Goal: Information Seeking & Learning: Learn about a topic

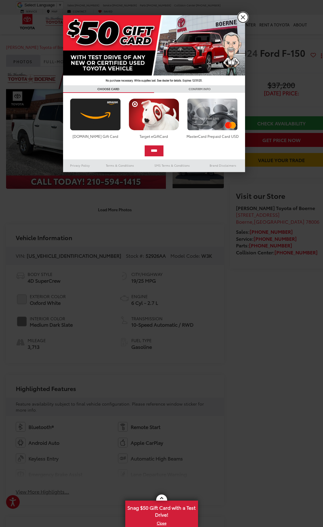
click at [240, 17] on link "X" at bounding box center [243, 17] width 10 height 10
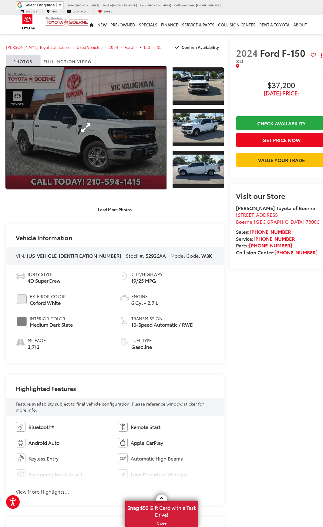
click at [110, 130] on link "Expand Photo 0" at bounding box center [86, 128] width 160 height 122
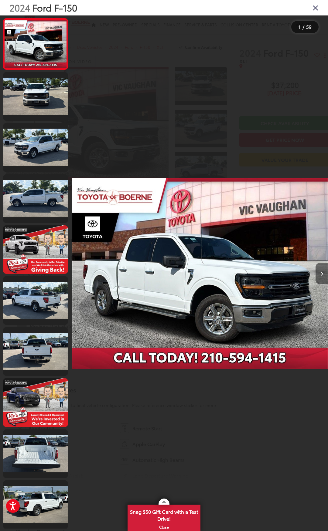
click at [319, 274] on button "Next image" at bounding box center [321, 273] width 12 height 21
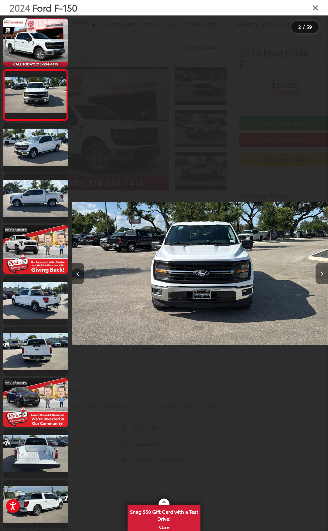
click at [319, 274] on button "Next image" at bounding box center [321, 273] width 12 height 21
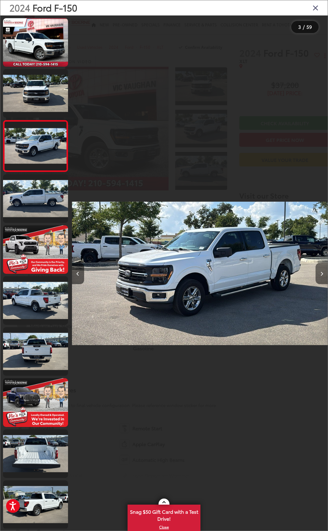
click at [319, 274] on button "Next image" at bounding box center [321, 273] width 12 height 21
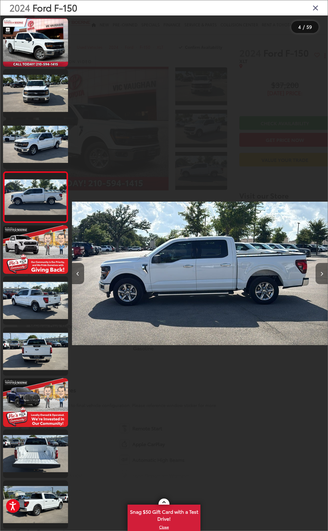
click at [319, 274] on button "Next image" at bounding box center [321, 273] width 12 height 21
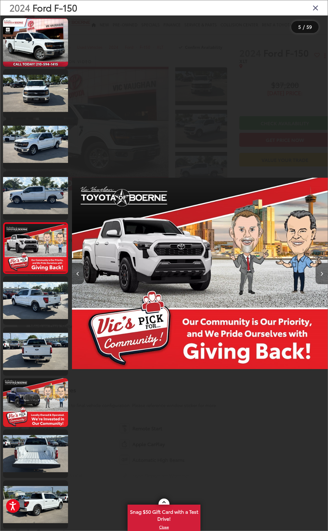
click at [319, 274] on button "Next image" at bounding box center [321, 273] width 12 height 21
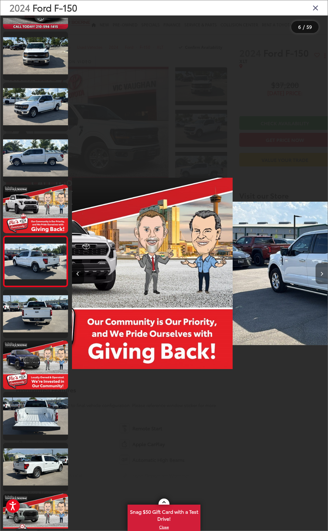
scroll to position [43, 0]
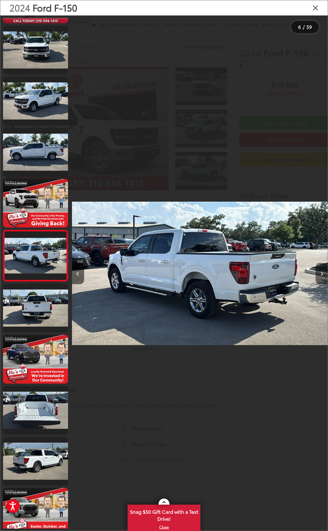
click at [319, 274] on button "Next image" at bounding box center [321, 273] width 12 height 21
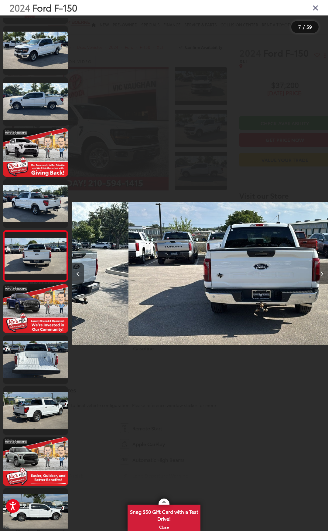
scroll to position [94, 0]
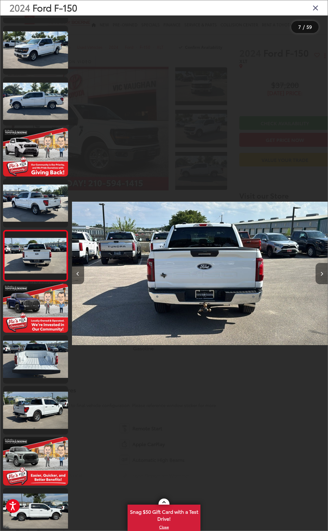
click at [319, 274] on button "Next image" at bounding box center [321, 273] width 12 height 21
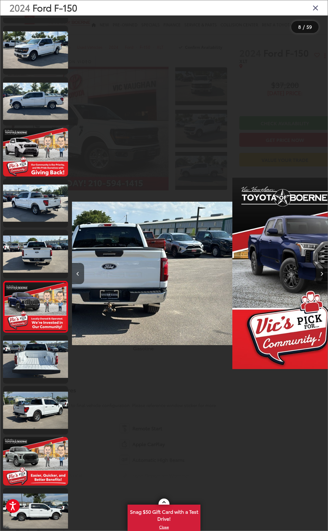
scroll to position [145, 0]
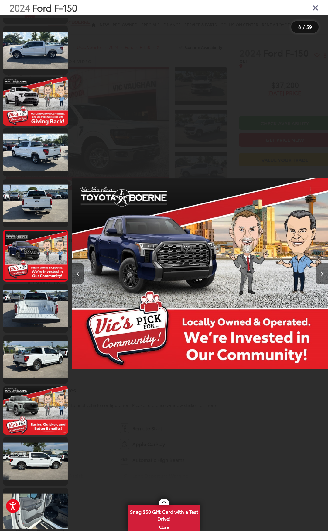
click at [319, 274] on button "Next image" at bounding box center [321, 273] width 12 height 21
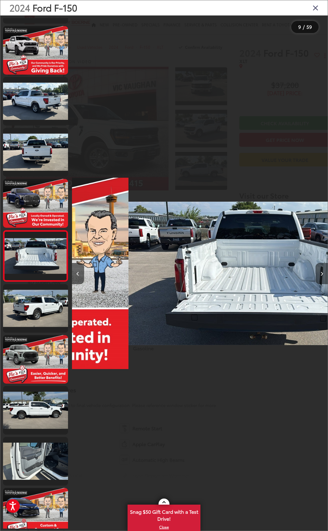
scroll to position [197, 0]
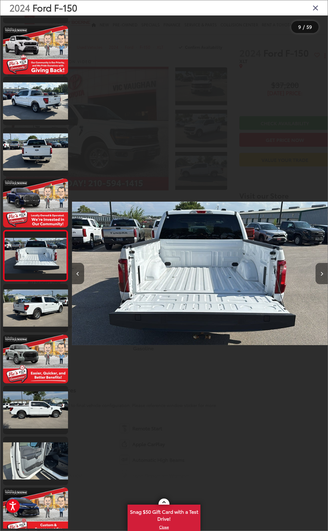
click at [319, 274] on button "Next image" at bounding box center [321, 273] width 12 height 21
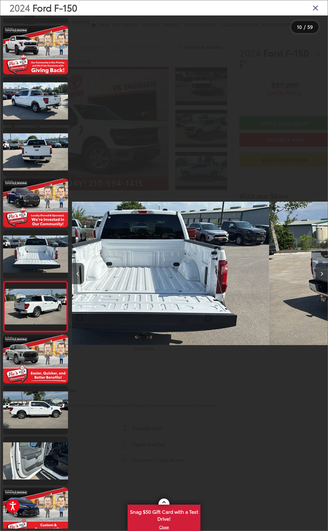
scroll to position [248, 0]
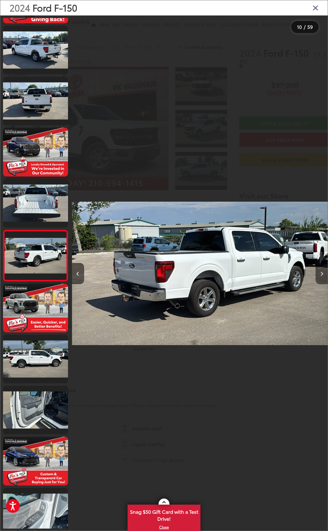
click at [319, 274] on button "Next image" at bounding box center [321, 273] width 12 height 21
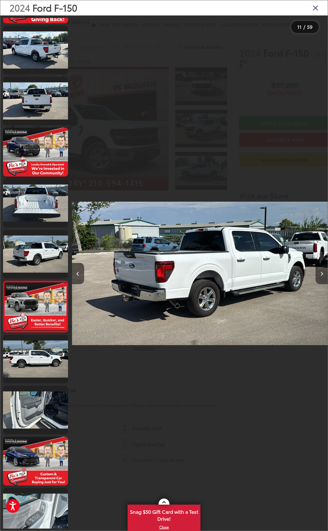
scroll to position [298, 0]
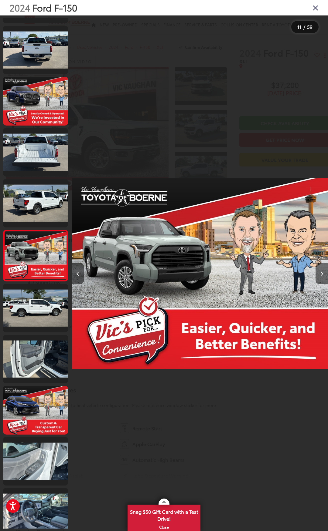
click at [319, 274] on button "Next image" at bounding box center [321, 273] width 12 height 21
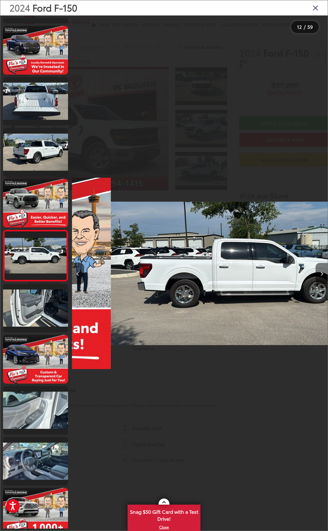
scroll to position [0, 2811]
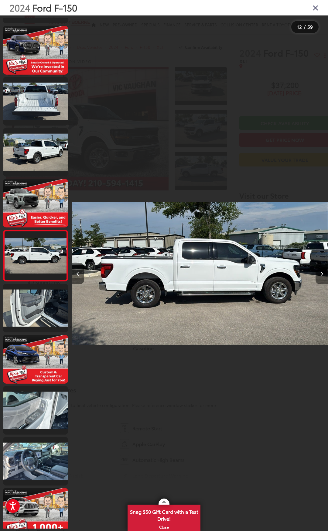
click at [319, 274] on button "Next image" at bounding box center [321, 273] width 12 height 21
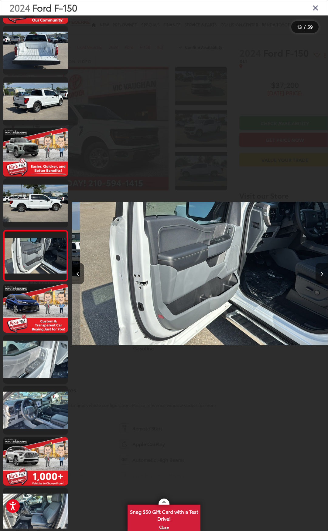
scroll to position [0, 3067]
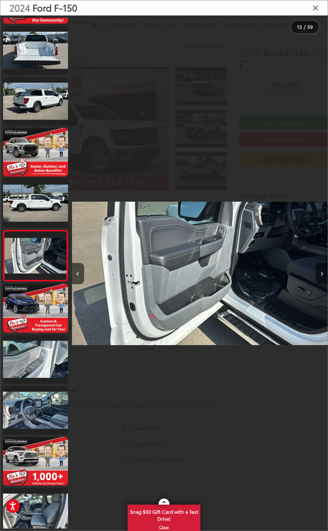
click at [321, 268] on button "Next image" at bounding box center [321, 273] width 12 height 21
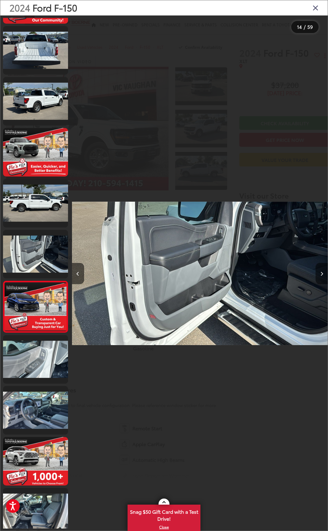
scroll to position [451, 0]
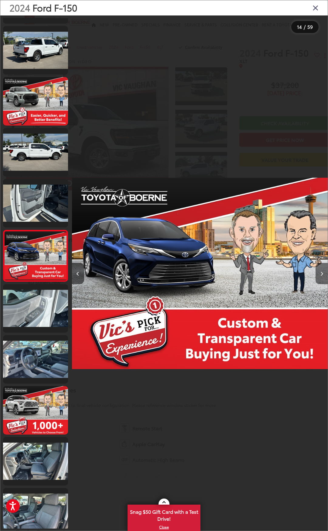
click at [321, 269] on button "Next image" at bounding box center [321, 273] width 12 height 21
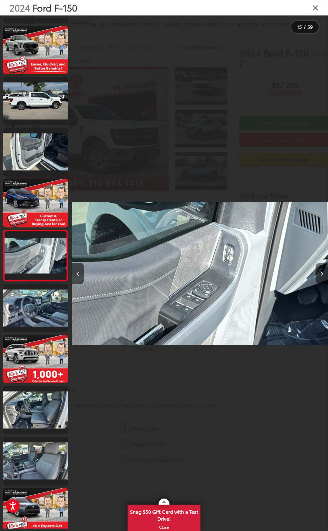
scroll to position [0, 3578]
click at [321, 269] on button "Next image" at bounding box center [321, 273] width 12 height 21
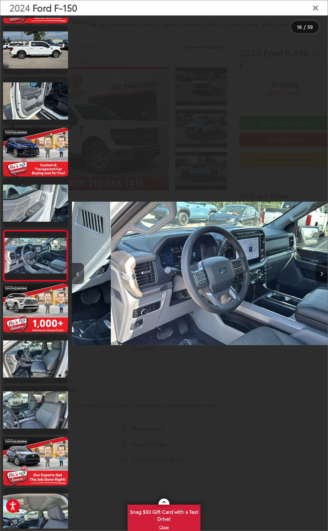
scroll to position [0, 0]
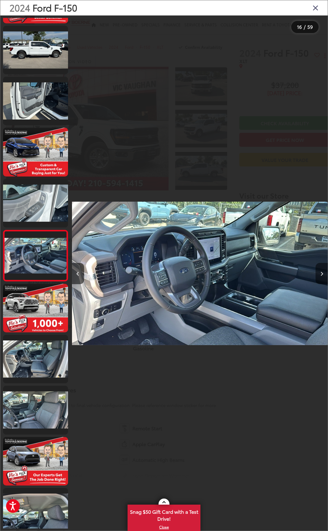
click at [321, 269] on button "Next image" at bounding box center [321, 273] width 12 height 21
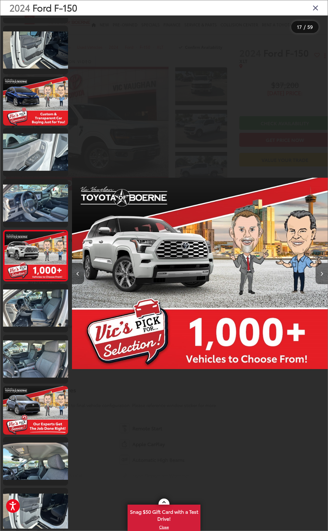
click at [321, 269] on button "Next image" at bounding box center [321, 273] width 12 height 21
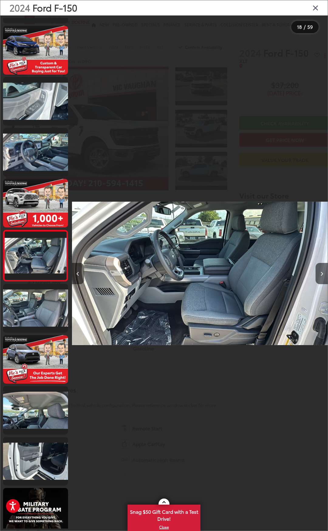
click at [75, 267] on button "Previous image" at bounding box center [78, 273] width 12 height 21
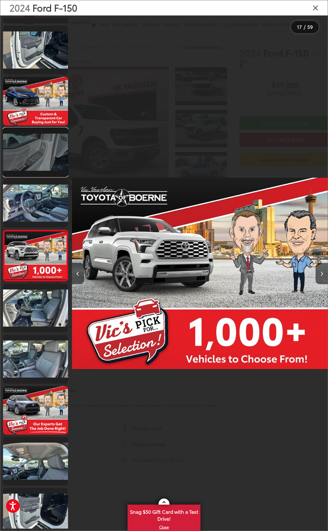
click at [43, 156] on link at bounding box center [35, 152] width 65 height 49
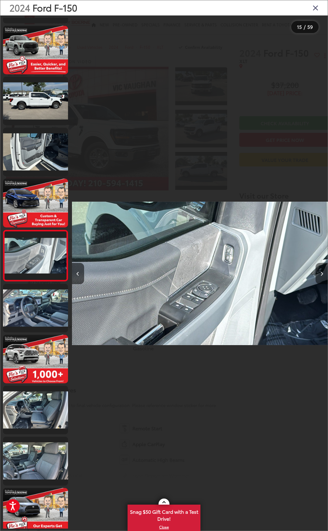
click at [319, 270] on button "Next image" at bounding box center [321, 273] width 12 height 21
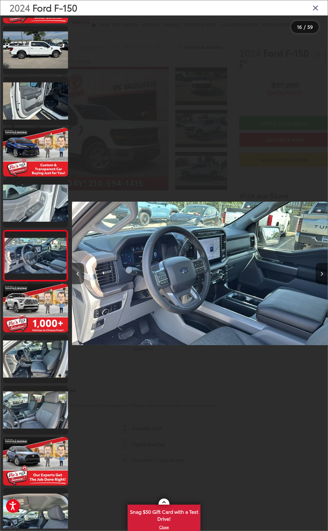
click at [319, 270] on button "Next image" at bounding box center [321, 273] width 12 height 21
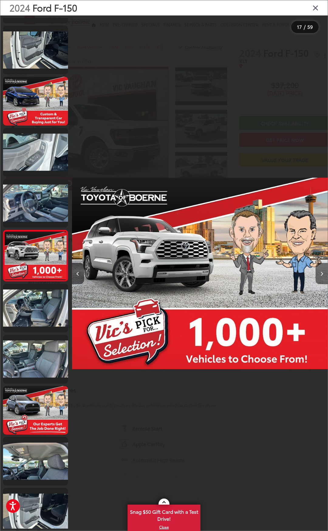
click at [319, 270] on button "Next image" at bounding box center [321, 273] width 12 height 21
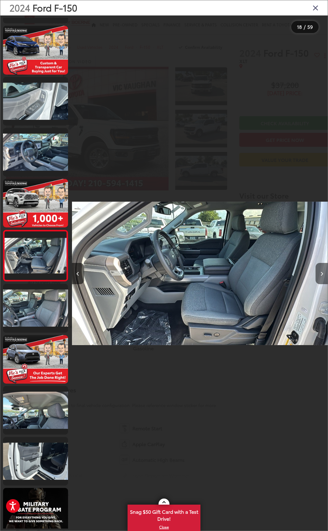
click at [319, 270] on button "Next image" at bounding box center [321, 273] width 12 height 21
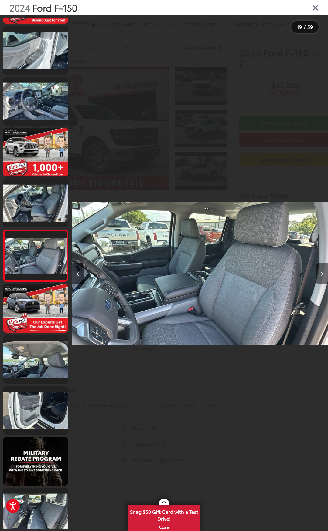
click at [319, 270] on button "Next image" at bounding box center [321, 273] width 12 height 21
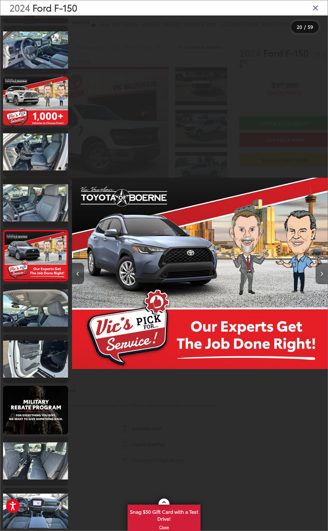
click at [319, 270] on button "Next image" at bounding box center [321, 273] width 12 height 21
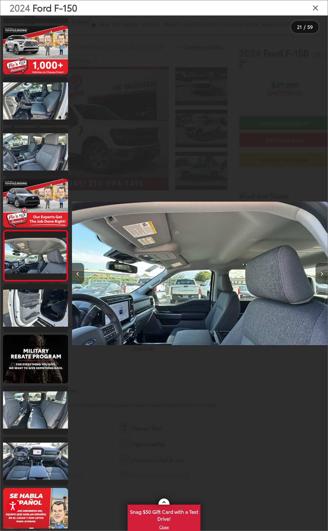
click at [319, 270] on button "Next image" at bounding box center [321, 273] width 12 height 21
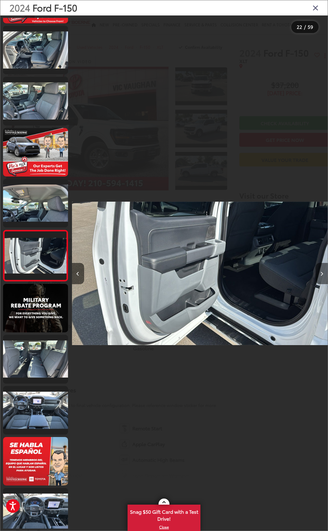
click at [319, 270] on button "Next image" at bounding box center [321, 273] width 12 height 21
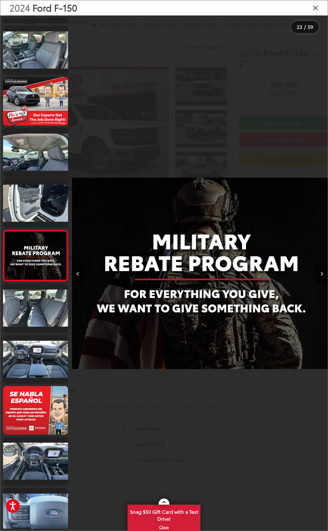
click at [319, 270] on button "Next image" at bounding box center [321, 273] width 12 height 21
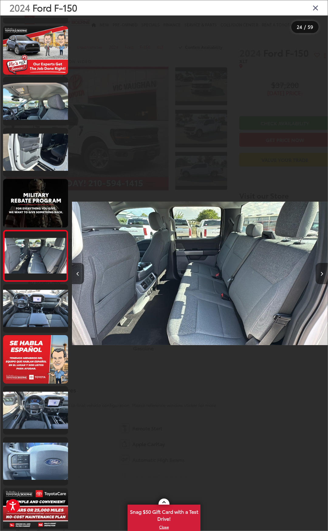
click at [319, 270] on button "Next image" at bounding box center [321, 273] width 12 height 21
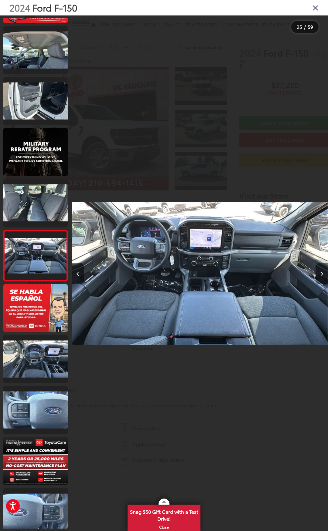
click at [319, 270] on button "Next image" at bounding box center [321, 273] width 12 height 21
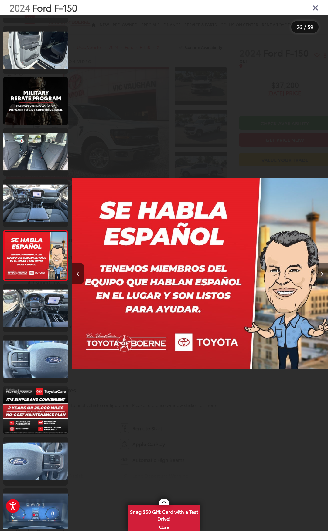
click at [319, 270] on button "Next image" at bounding box center [321, 273] width 12 height 21
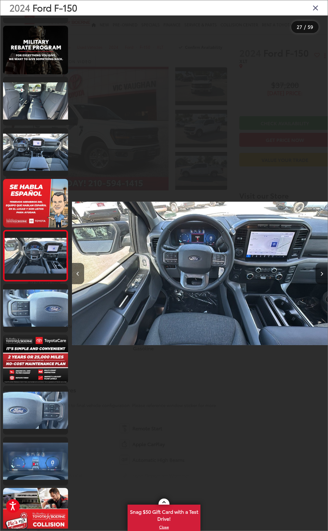
click at [318, 270] on button "Next image" at bounding box center [321, 273] width 12 height 21
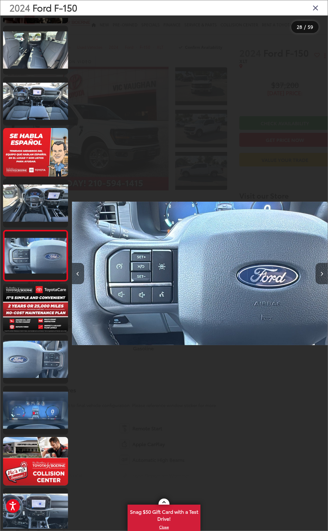
click at [318, 270] on button "Next image" at bounding box center [321, 273] width 12 height 21
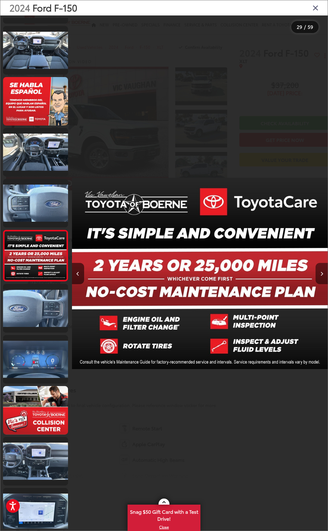
click at [318, 270] on button "Next image" at bounding box center [321, 273] width 12 height 21
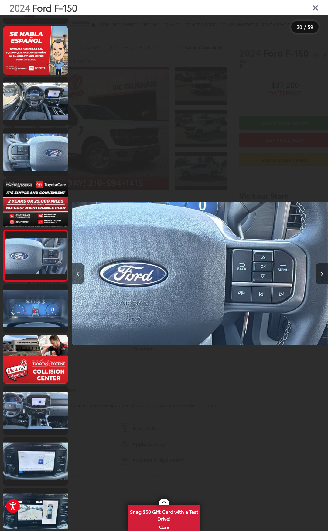
click at [318, 270] on button "Next image" at bounding box center [321, 273] width 12 height 21
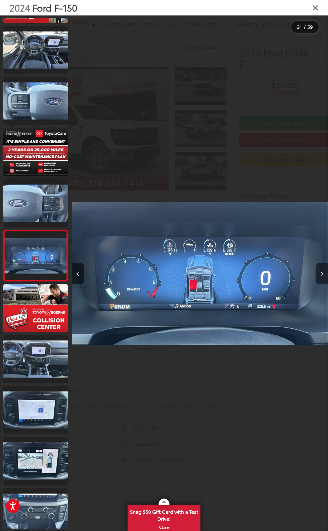
click at [318, 270] on button "Next image" at bounding box center [321, 273] width 12 height 21
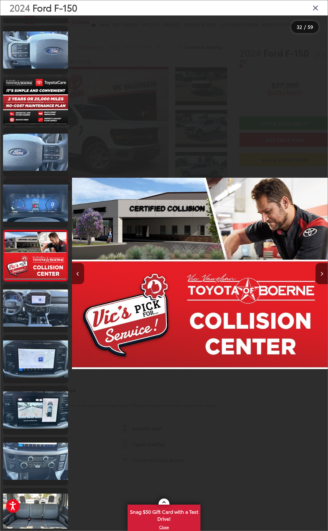
click at [82, 270] on button "Previous image" at bounding box center [78, 273] width 12 height 21
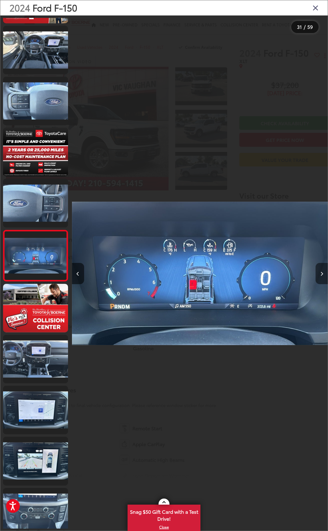
click at [319, 273] on button "Next image" at bounding box center [321, 273] width 12 height 21
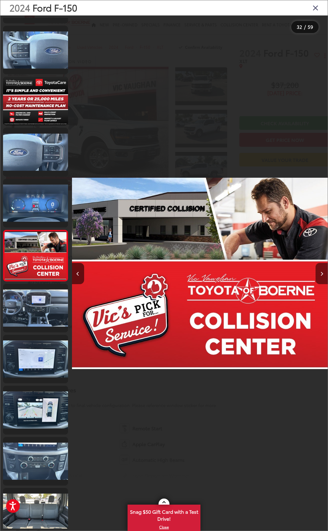
click at [319, 273] on button "Next image" at bounding box center [321, 273] width 12 height 21
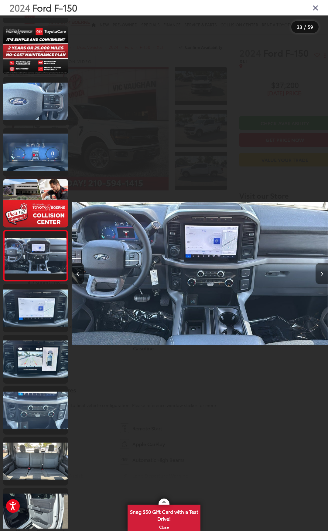
click at [319, 273] on button "Next image" at bounding box center [321, 273] width 12 height 21
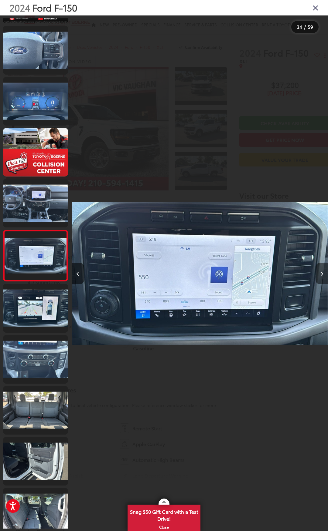
click at [319, 273] on button "Next image" at bounding box center [321, 273] width 12 height 21
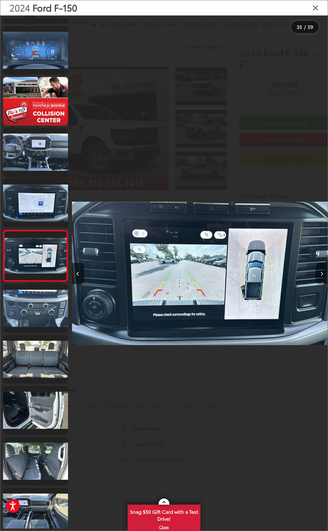
click at [319, 273] on button "Next image" at bounding box center [321, 273] width 12 height 21
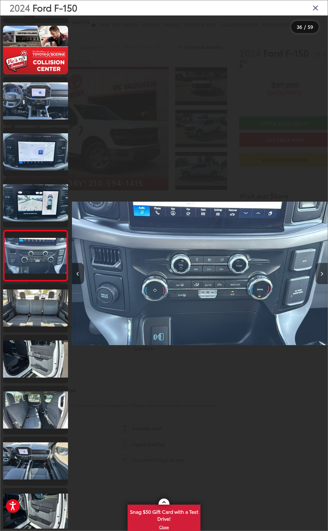
click at [323, 273] on button "Next image" at bounding box center [321, 273] width 12 height 21
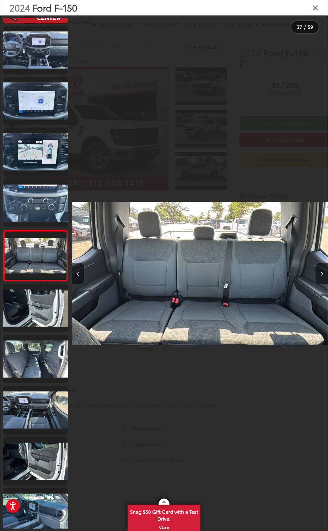
click at [323, 273] on button "Next image" at bounding box center [321, 273] width 12 height 21
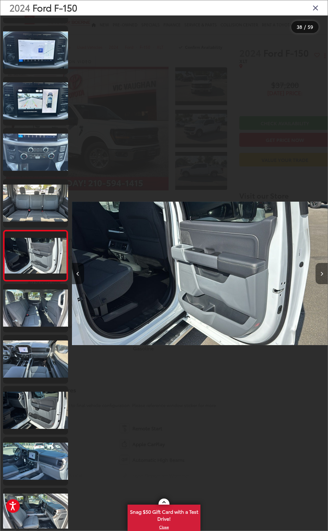
click at [323, 273] on button "Next image" at bounding box center [321, 273] width 12 height 21
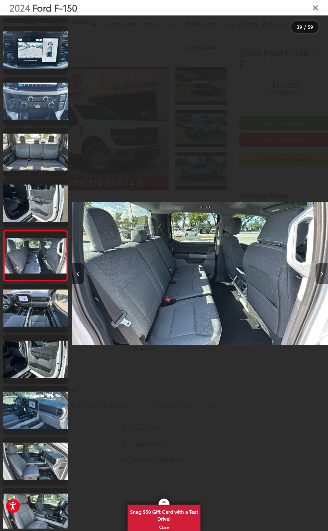
click at [323, 273] on button "Next image" at bounding box center [321, 273] width 12 height 21
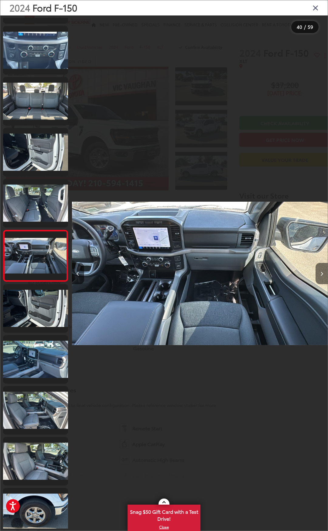
click at [323, 273] on button "Next image" at bounding box center [321, 273] width 12 height 21
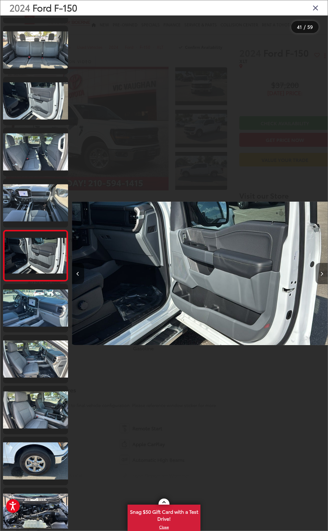
click at [323, 273] on button "Next image" at bounding box center [321, 273] width 12 height 21
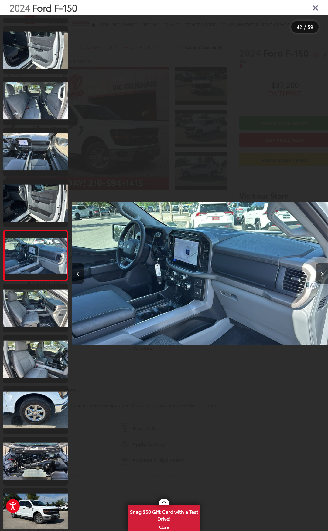
click at [323, 273] on button "Next image" at bounding box center [321, 273] width 12 height 21
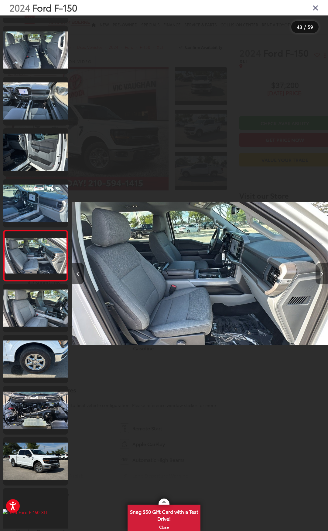
click at [323, 273] on button "Next image" at bounding box center [321, 273] width 12 height 21
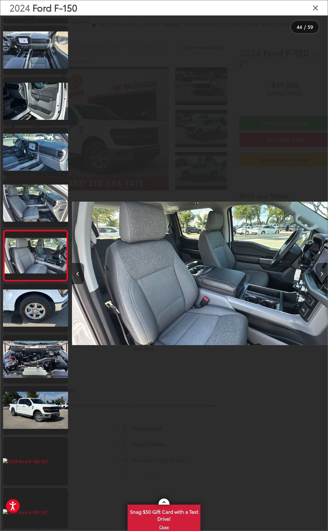
click at [323, 273] on button "Next image" at bounding box center [321, 273] width 12 height 21
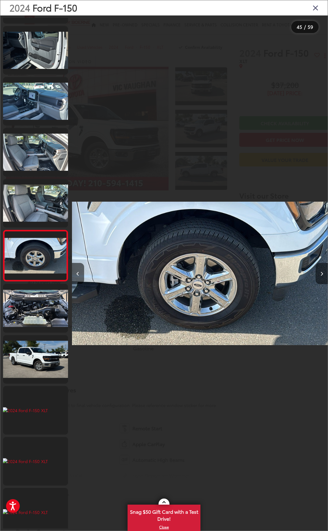
click at [323, 273] on button "Next image" at bounding box center [321, 273] width 12 height 21
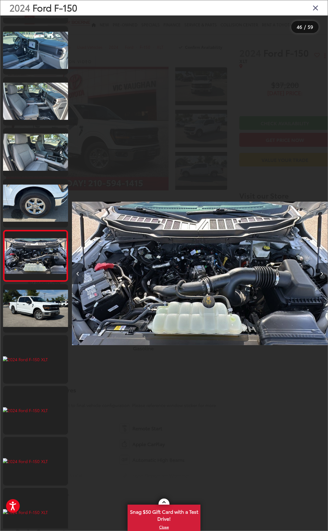
click at [323, 273] on button "Next image" at bounding box center [321, 273] width 12 height 21
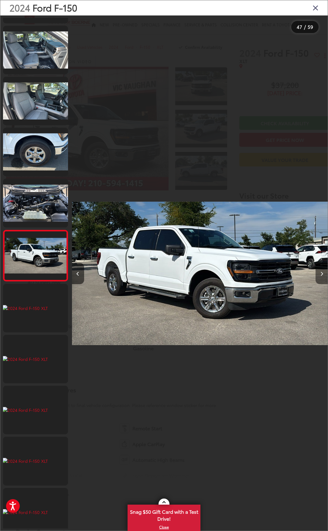
click at [323, 273] on button "Next image" at bounding box center [321, 273] width 12 height 21
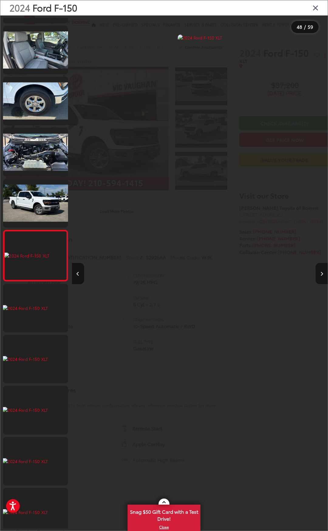
click at [322, 265] on button "Next image" at bounding box center [321, 273] width 12 height 21
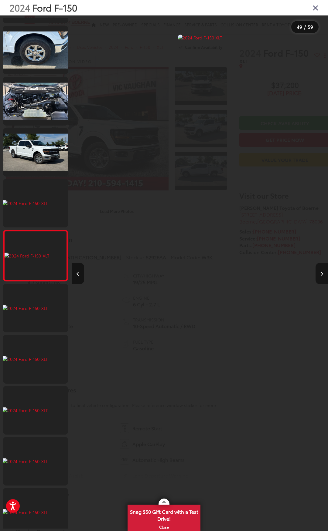
click at [322, 265] on button "Next image" at bounding box center [321, 273] width 12 height 21
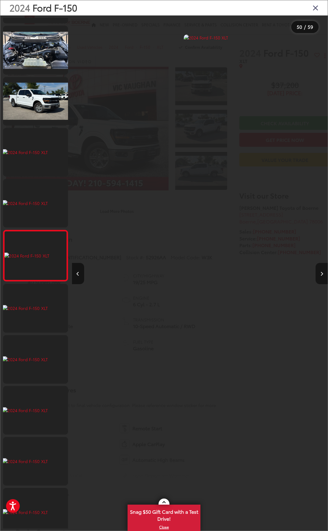
click at [322, 265] on button "Next image" at bounding box center [321, 273] width 12 height 21
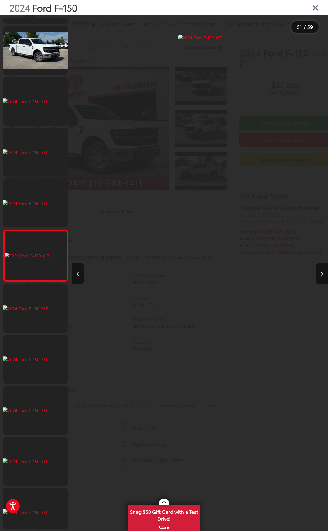
click at [315, 8] on icon "Close gallery" at bounding box center [315, 8] width 6 height 8
